Goal: Task Accomplishment & Management: Manage account settings

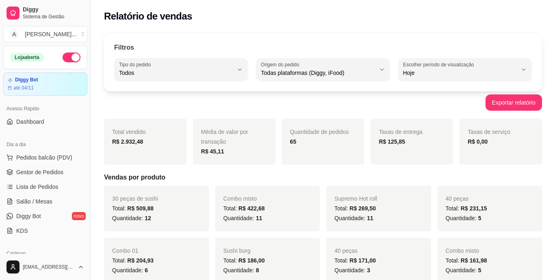
select select "ALL"
select select "0"
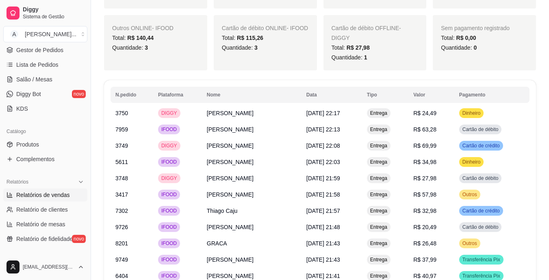
scroll to position [894, 0]
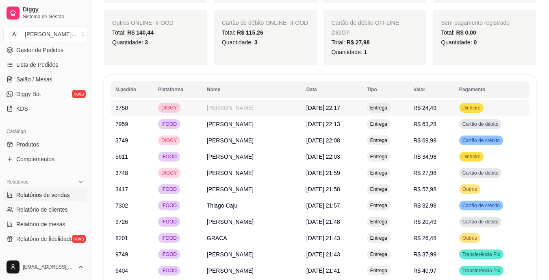
click at [436, 104] on span "R$ 24,49" at bounding box center [424, 107] width 23 height 7
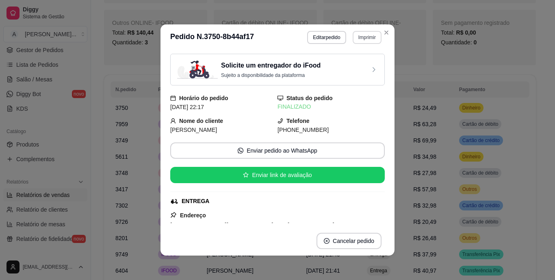
click at [370, 37] on button "Imprimir" at bounding box center [367, 37] width 29 height 13
click at [358, 64] on button "IMPRESSORA" at bounding box center [349, 65] width 57 height 13
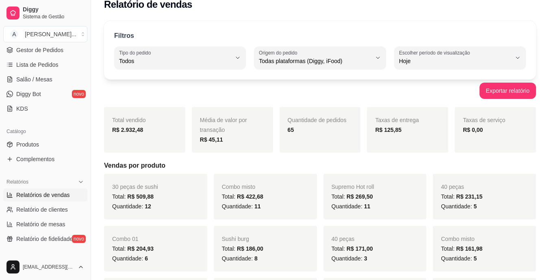
scroll to position [0, 0]
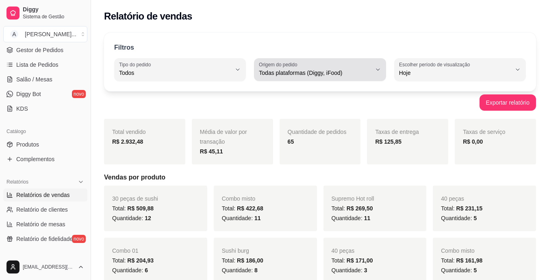
click at [371, 69] on span "Todas plataformas (Diggy, iFood)" at bounding box center [315, 73] width 112 height 8
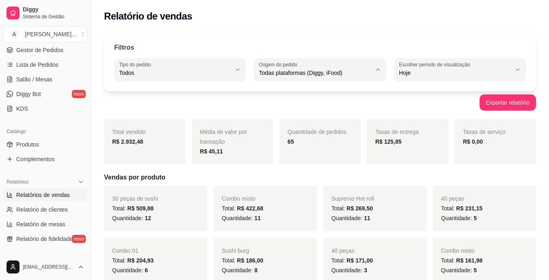
click at [327, 106] on span "Diggy" at bounding box center [316, 106] width 106 height 8
type input "DIGGY"
select select "DIGGY"
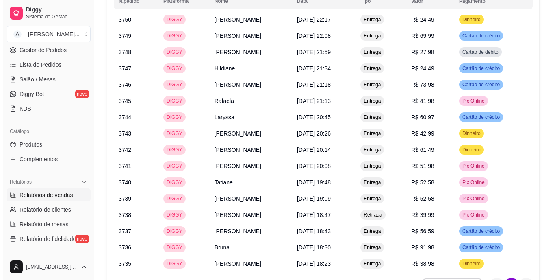
scroll to position [528, 0]
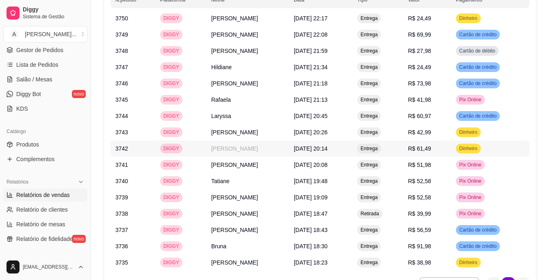
click at [451, 143] on td "R$ 61,49" at bounding box center [427, 148] width 48 height 16
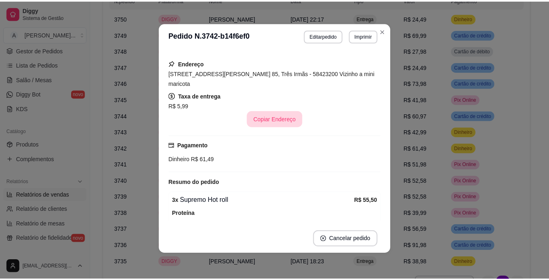
scroll to position [193, 0]
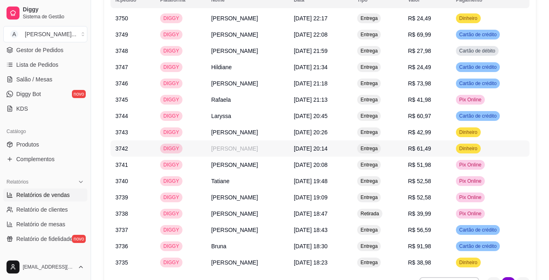
click at [431, 145] on span "R$ 61,49" at bounding box center [419, 148] width 23 height 7
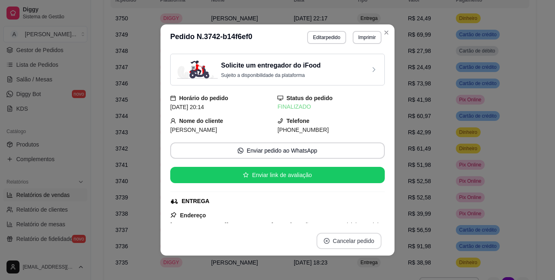
click at [355, 241] on button "Cancelar pedido" at bounding box center [349, 240] width 65 height 16
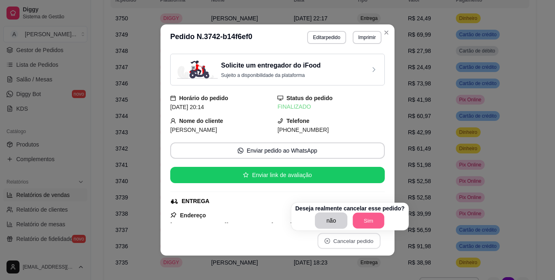
click at [362, 220] on button "Sim" at bounding box center [369, 221] width 32 height 16
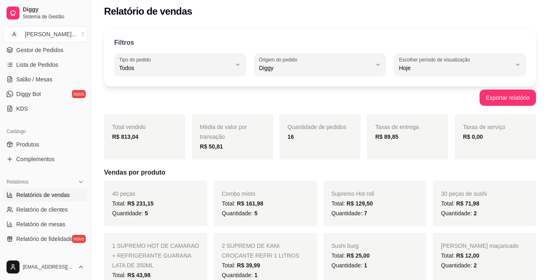
scroll to position [0, 0]
